Goal: Use online tool/utility: Utilize a website feature to perform a specific function

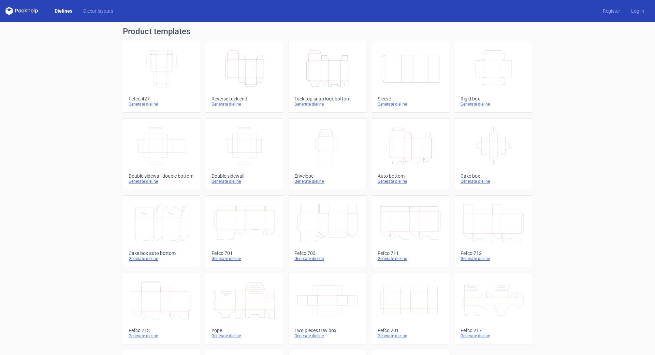
click at [243, 70] on icon "Height Depth Width" at bounding box center [244, 68] width 60 height 38
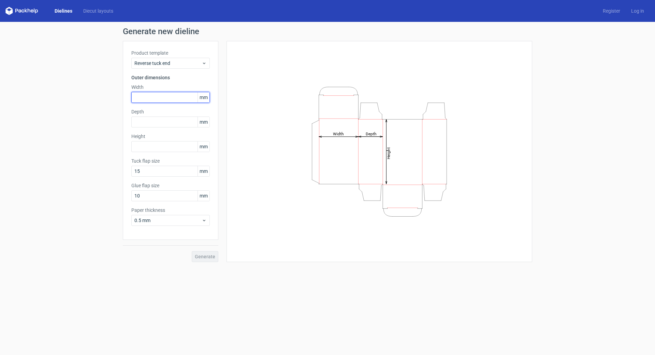
click at [142, 95] on input "text" at bounding box center [170, 97] width 78 height 11
type input "91"
click at [165, 120] on input "text" at bounding box center [170, 121] width 78 height 11
type input "8"
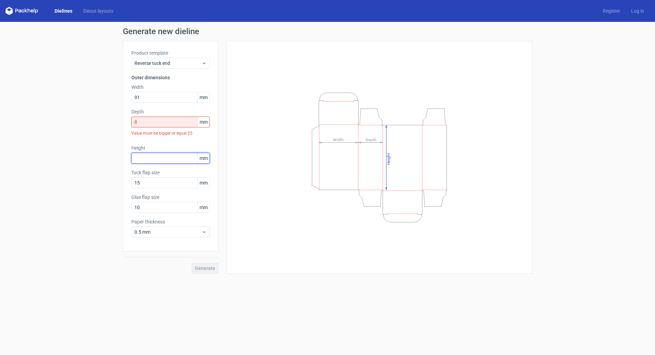
click at [142, 145] on div "Height mm" at bounding box center [170, 153] width 78 height 19
type input "243"
click at [203, 269] on div "Generate" at bounding box center [171, 262] width 96 height 22
